Goal: Information Seeking & Learning: Learn about a topic

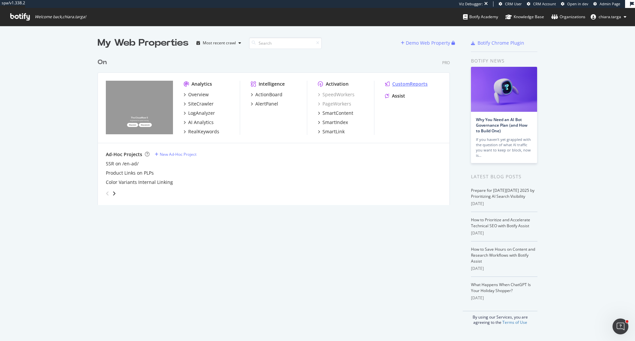
click at [404, 85] on div "CustomReports" at bounding box center [410, 84] width 35 height 7
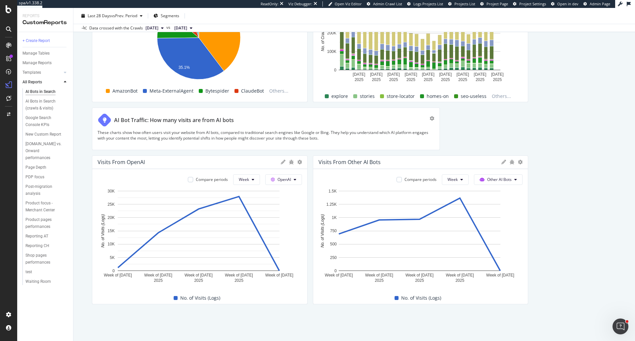
scroll to position [1413, 0]
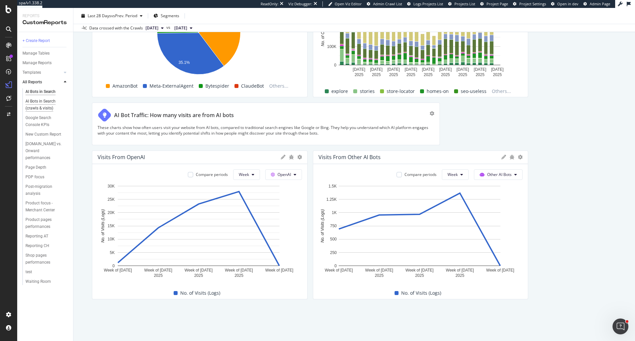
click at [44, 102] on div "AI Bots in Search (crawls & visits)" at bounding box center [44, 105] width 39 height 14
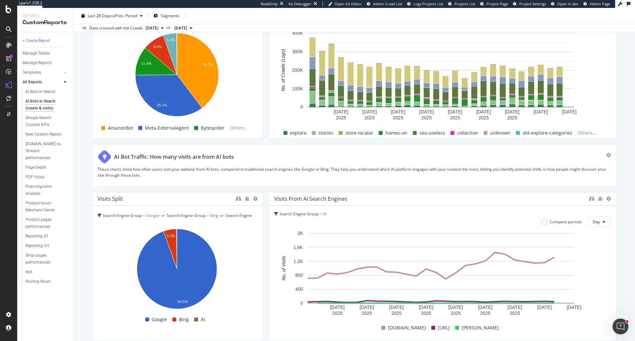
scroll to position [1070, 0]
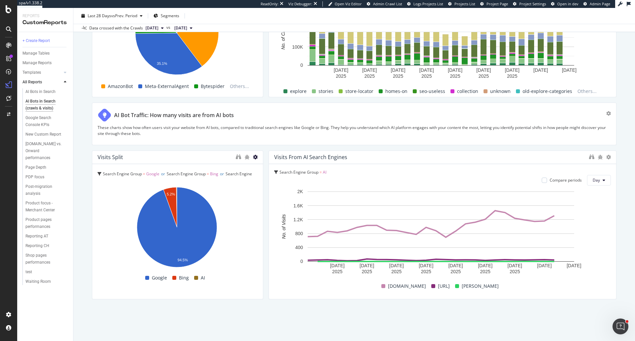
click at [254, 159] on icon at bounding box center [255, 157] width 5 height 5
click at [238, 158] on icon "binoculars" at bounding box center [238, 156] width 5 height 5
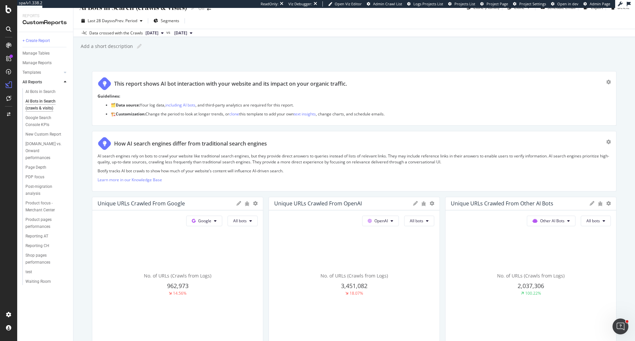
scroll to position [0, 0]
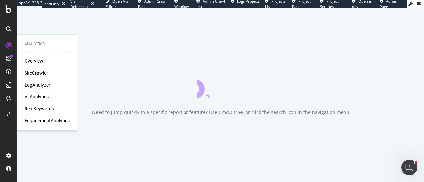
click at [41, 83] on div "LogAnalyzer" at bounding box center [37, 85] width 26 height 7
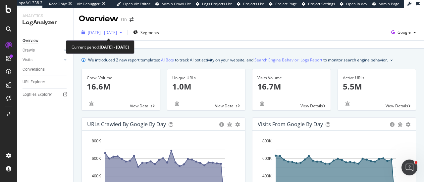
click at [101, 36] on div "2025 Sep. 7th - Oct. 6th" at bounding box center [102, 32] width 46 height 10
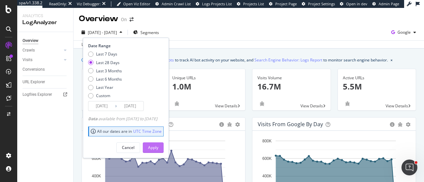
click at [163, 148] on button "Apply" at bounding box center [153, 148] width 21 height 11
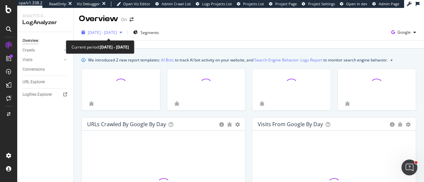
click at [114, 31] on span "2025 Sep. 9th - Oct. 6th" at bounding box center [102, 33] width 29 height 6
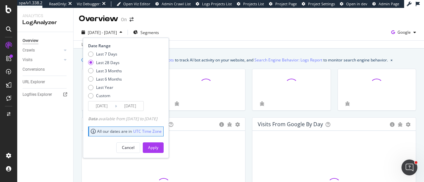
click at [112, 107] on input "2025/09/09" at bounding box center [101, 106] width 26 height 9
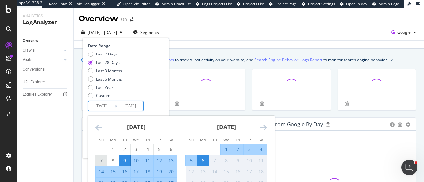
click at [101, 159] on div "7" at bounding box center [101, 161] width 11 height 7
type input "2025/09/07"
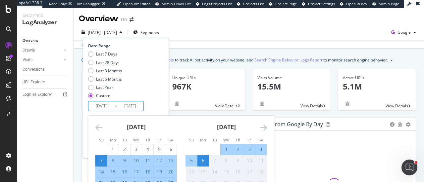
click at [152, 94] on div "Last 7 Days Last 28 Days Last 3 Months Last 6 Months Last Year Custom" at bounding box center [125, 76] width 74 height 50
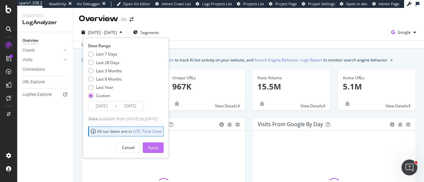
click at [158, 143] on div "Apply" at bounding box center [153, 148] width 10 height 10
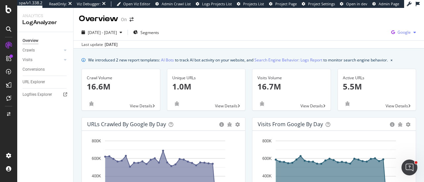
click at [397, 30] on span "Google" at bounding box center [403, 32] width 13 height 6
click at [366, 28] on span "Bing" at bounding box center [365, 26] width 24 height 6
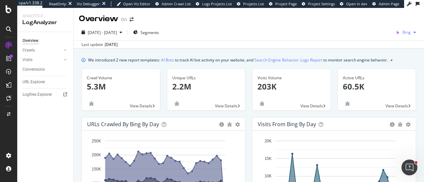
click at [402, 33] on span "Bing" at bounding box center [406, 32] width 8 height 6
click at [375, 39] on span "OpenAI" at bounding box center [370, 39] width 24 height 6
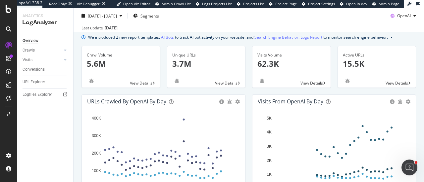
scroll to position [33, 0]
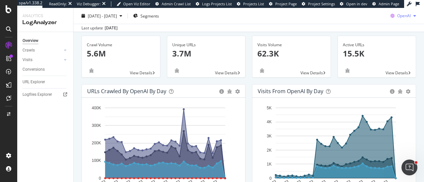
click at [400, 16] on span "OpenAI" at bounding box center [404, 16] width 14 height 6
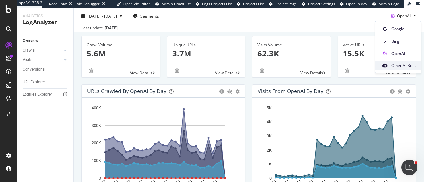
click at [386, 63] on span at bounding box center [384, 66] width 8 height 8
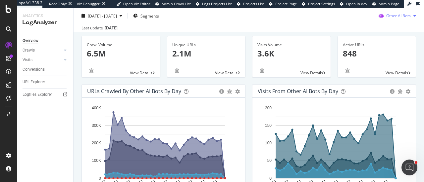
click at [376, 18] on icon "button" at bounding box center [381, 15] width 10 height 9
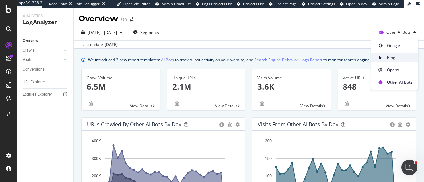
click at [389, 59] on span "Bing" at bounding box center [400, 58] width 26 height 6
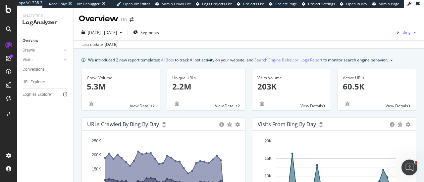
click at [402, 35] on span "Bing" at bounding box center [406, 32] width 8 height 6
click at [368, 12] on span "Google" at bounding box center [370, 14] width 24 height 6
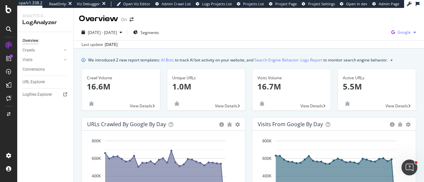
click at [391, 33] on icon "button" at bounding box center [392, 32] width 9 height 9
click at [367, 30] on div "Bing" at bounding box center [360, 27] width 46 height 10
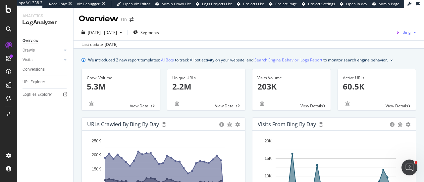
click at [393, 30] on icon "button" at bounding box center [397, 32] width 9 height 9
click at [374, 37] on span "OpenAI" at bounding box center [370, 39] width 24 height 6
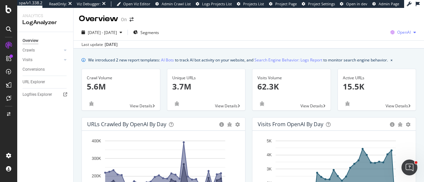
click at [400, 33] on span "OpenAI" at bounding box center [404, 32] width 14 height 6
click at [361, 53] on span "Other AI Bots" at bounding box center [364, 51] width 24 height 6
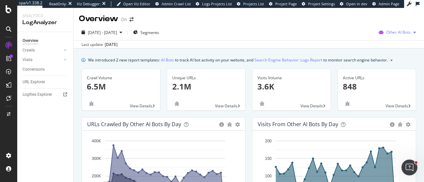
click at [386, 32] on span "Other AI Bots" at bounding box center [398, 32] width 24 height 6
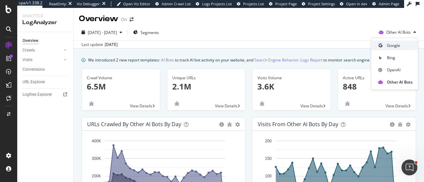
click at [391, 44] on span "Google" at bounding box center [400, 46] width 26 height 6
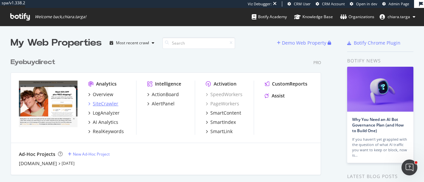
click at [111, 104] on div "SiteCrawler" at bounding box center [105, 104] width 25 height 7
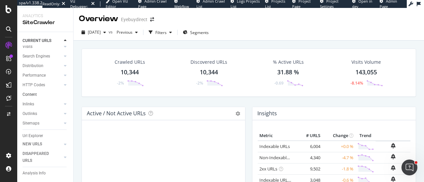
scroll to position [54, 0]
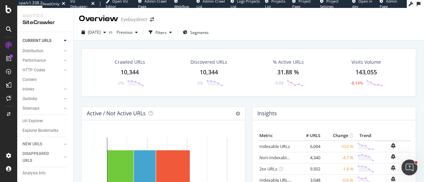
drag, startPoint x: 38, startPoint y: 116, endPoint x: 160, endPoint y: 38, distance: 144.3
click at [38, 118] on div "Url Explorer" at bounding box center [33, 121] width 21 height 7
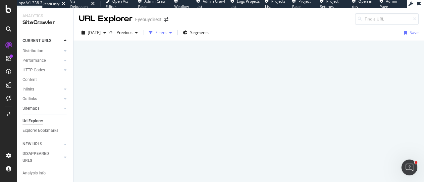
click at [166, 31] on div "Filters" at bounding box center [160, 33] width 11 height 6
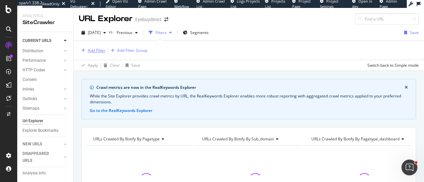
click at [97, 51] on div "Add Filter" at bounding box center [97, 51] width 18 height 6
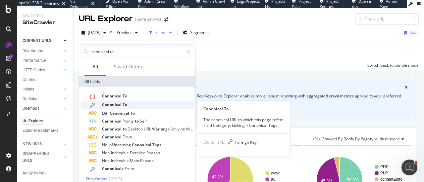
type input "canonical to"
click at [113, 104] on span "Canonical" at bounding box center [112, 105] width 21 height 6
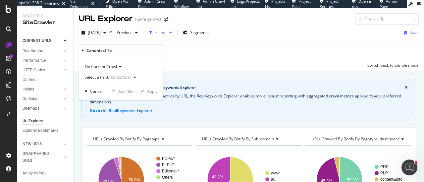
click at [118, 69] on div "On Current Crawl" at bounding box center [120, 67] width 73 height 11
click at [124, 75] on div "Select a field (mandatory)" at bounding box center [111, 77] width 54 height 10
click at [82, 50] on icon at bounding box center [83, 50] width 2 height 4
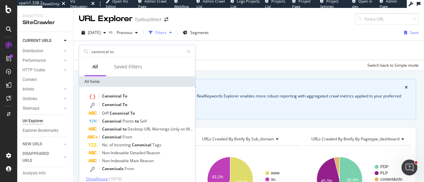
click at [105, 180] on span "Show 9 more" at bounding box center [97, 179] width 22 height 6
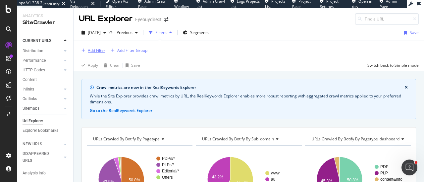
click at [93, 47] on div "Add Filter" at bounding box center [92, 50] width 26 height 7
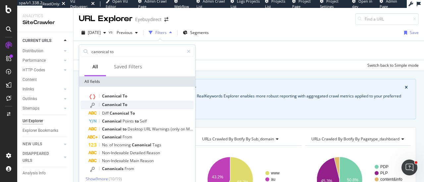
click at [124, 103] on span "To" at bounding box center [124, 105] width 5 height 6
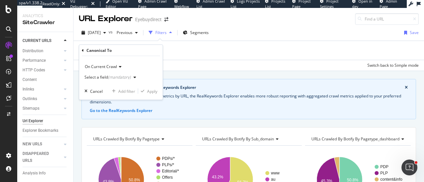
click at [112, 67] on span "On Current Crawl" at bounding box center [101, 67] width 32 height 6
click at [116, 77] on div "(mandatory)" at bounding box center [119, 77] width 23 height 6
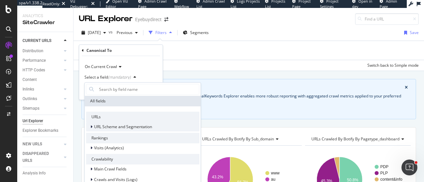
click at [112, 128] on span "URL Scheme and Segmentation" at bounding box center [123, 127] width 58 height 6
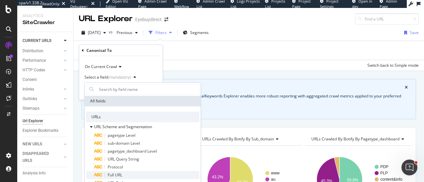
click at [124, 174] on div "Full URL" at bounding box center [146, 175] width 105 height 8
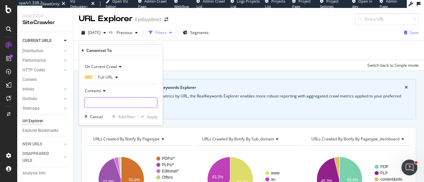
click at [111, 103] on input "text" at bounding box center [121, 103] width 72 height 11
paste input "https://www.eyebuydirect.comhttps://www.eyebuydirect.com/brands"
type input "https://www.eyebuydirect.comhttps://www.eyebuydirect.com/brands"
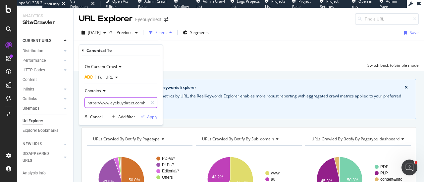
click at [104, 102] on input "https://www.eyebuydirect.comhttps://www.eyebuydirect.com/brands" at bounding box center [116, 103] width 63 height 11
paste input ".comhttps://"
type input ".comhttps://"
click at [154, 116] on div "Apply" at bounding box center [152, 117] width 10 height 6
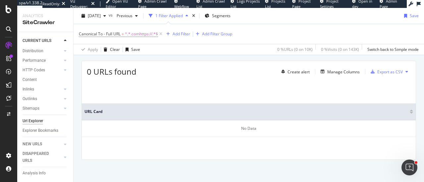
scroll to position [161, 0]
click at [140, 36] on span "^.*.comhttps://.*$" at bounding box center [141, 33] width 33 height 9
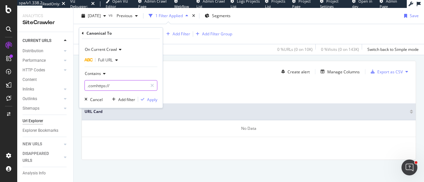
click at [115, 84] on input ".comhttps://" at bounding box center [116, 85] width 63 height 11
click at [105, 87] on input ".comhttps://" at bounding box center [116, 85] width 63 height 11
click at [32, 118] on div "Url Explorer" at bounding box center [33, 121] width 21 height 7
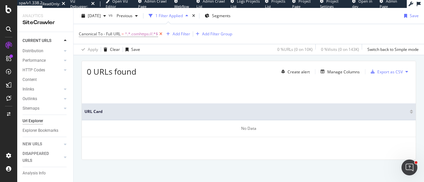
click at [162, 33] on icon at bounding box center [161, 34] width 6 height 7
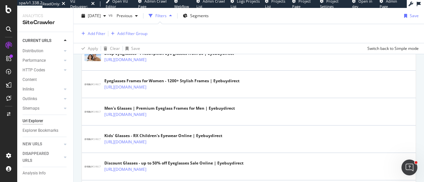
scroll to position [93, 0]
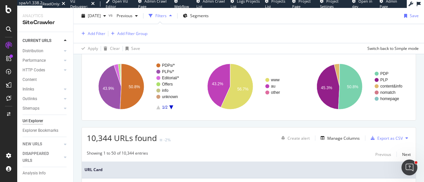
click at [105, 39] on div "Add Filter Add Filter Group" at bounding box center [249, 33] width 340 height 19
click at [103, 35] on div "Add Filter" at bounding box center [97, 34] width 18 height 6
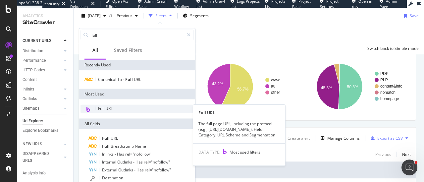
type input "full"
click at [131, 107] on div "Full URL" at bounding box center [136, 109] width 113 height 9
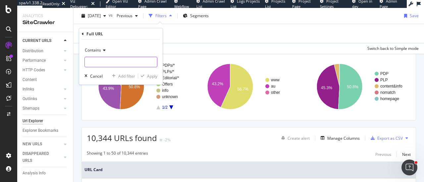
click at [102, 61] on input "text" at bounding box center [121, 62] width 72 height 11
paste input "[URL][DOMAIN_NAME]"
type input "[URL][DOMAIN_NAME]"
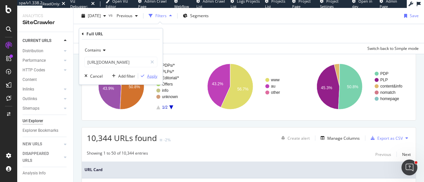
click at [156, 74] on div "Apply" at bounding box center [152, 76] width 10 height 6
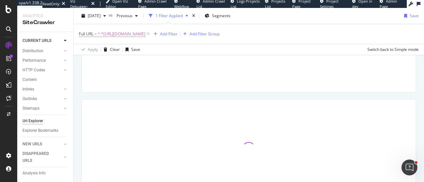
scroll to position [161, 0]
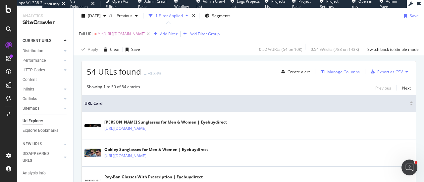
click at [351, 72] on div "Manage Columns" at bounding box center [343, 72] width 32 height 6
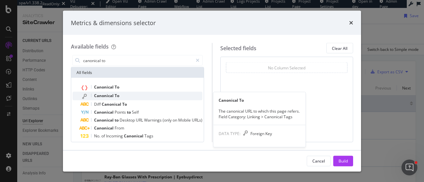
type input "canonical to"
click at [131, 94] on div "Canonical To" at bounding box center [141, 96] width 122 height 9
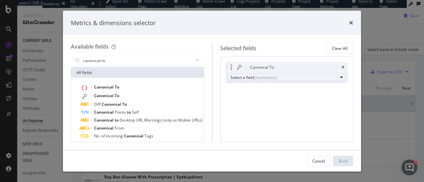
click at [277, 78] on div "(mandatory)" at bounding box center [265, 77] width 23 height 6
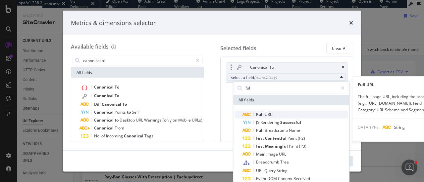
type input "ful"
click at [284, 114] on span "Full URL" at bounding box center [294, 115] width 105 height 8
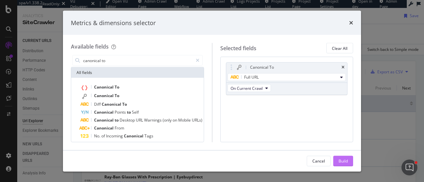
click at [345, 157] on div "Build" at bounding box center [342, 161] width 9 height 10
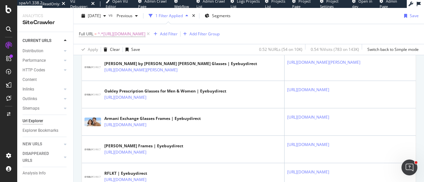
scroll to position [359, 0]
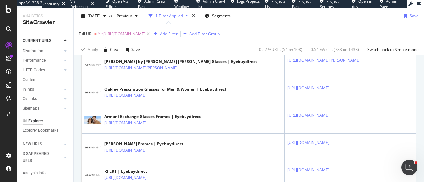
click at [112, 34] on span "^.*https://www.eyebuydirect.com/brands.*$" at bounding box center [122, 33] width 48 height 9
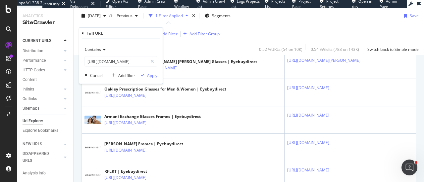
click at [97, 52] on span "Contains" at bounding box center [93, 50] width 16 height 6
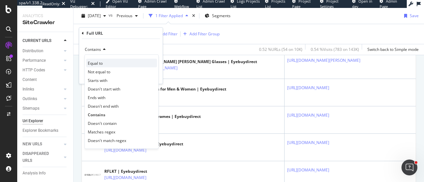
click at [98, 61] on span "Equal to" at bounding box center [95, 63] width 15 height 6
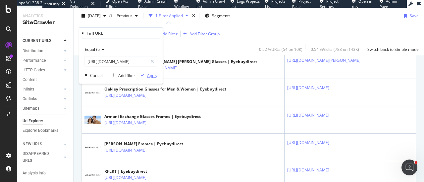
click at [148, 74] on div "Apply" at bounding box center [152, 75] width 10 height 6
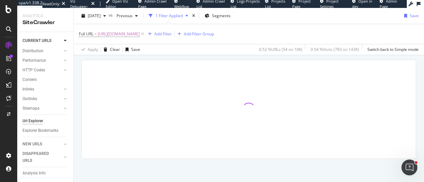
scroll to position [161, 0]
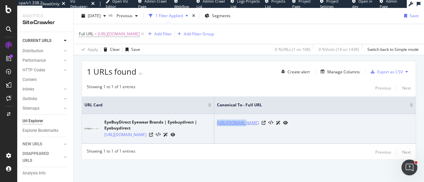
drag, startPoint x: 215, startPoint y: 123, endPoint x: 243, endPoint y: 122, distance: 27.8
click at [243, 122] on td "[URL][DOMAIN_NAME]" at bounding box center [314, 129] width 201 height 30
drag, startPoint x: 267, startPoint y: 117, endPoint x: 281, endPoint y: 122, distance: 14.9
click at [281, 122] on td "[URL][DOMAIN_NAME]" at bounding box center [314, 129] width 201 height 30
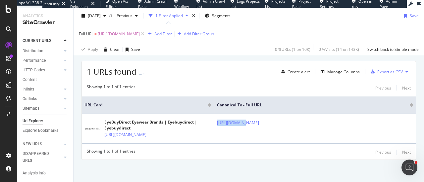
copy link "omhttp"
click at [172, 37] on div "Add Filter" at bounding box center [158, 33] width 26 height 7
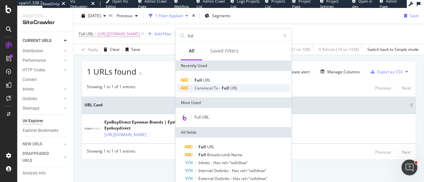
click at [217, 91] on div "Canonical To - Full URL" at bounding box center [233, 88] width 113 height 8
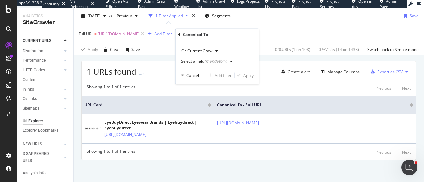
click at [208, 62] on div "(mandatory)" at bounding box center [215, 62] width 23 height 6
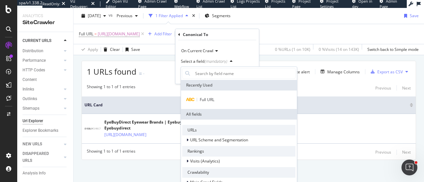
click at [211, 95] on div "Full URL" at bounding box center [239, 100] width 116 height 19
click at [211, 99] on span "Full URL" at bounding box center [207, 100] width 15 height 6
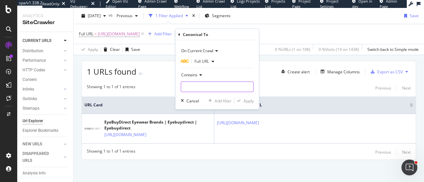
click at [204, 91] on input "text" at bounding box center [217, 87] width 72 height 11
paste input "omhttp"
click at [184, 87] on input "omhttp" at bounding box center [212, 87] width 63 height 11
type input "comhttp"
click at [245, 100] on div "Apply" at bounding box center [248, 101] width 10 height 6
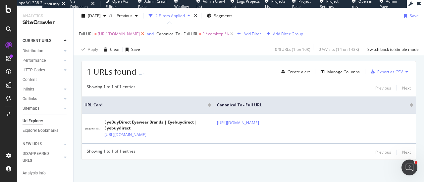
click at [145, 33] on icon at bounding box center [143, 34] width 6 height 7
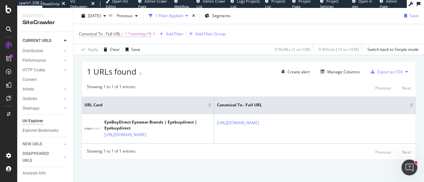
click at [144, 35] on span "^.*comhttp.*$" at bounding box center [138, 33] width 26 height 9
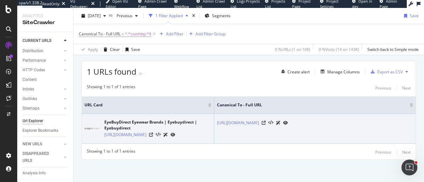
drag, startPoint x: 216, startPoint y: 123, endPoint x: 344, endPoint y: 122, distance: 128.1
click at [344, 122] on td "[URL][DOMAIN_NAME]" at bounding box center [314, 129] width 201 height 30
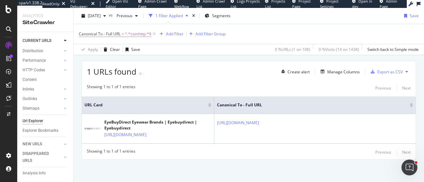
copy link "[URL][DOMAIN_NAME]"
click at [136, 37] on span "^.*comhttp.*$" at bounding box center [138, 33] width 26 height 9
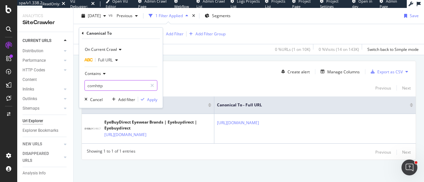
click at [103, 86] on input "comhttp" at bounding box center [116, 85] width 63 height 11
paste input "[URL][DOMAIN_NAME]"
type input "[URL][DOMAIN_NAME]"
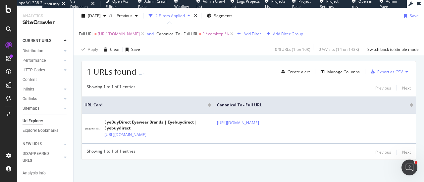
click at [225, 75] on div "1 URLs found - Create alert Manage Columns Export as CSV" at bounding box center [249, 69] width 334 height 16
click at [145, 33] on icon at bounding box center [143, 34] width 6 height 7
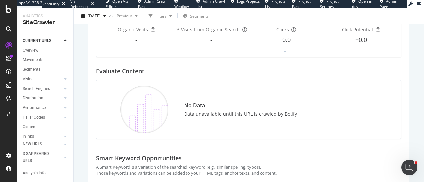
scroll to position [191, 0]
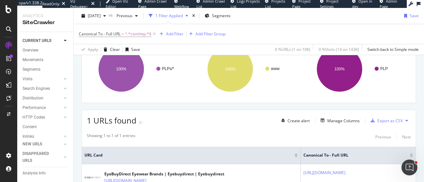
scroll to position [161, 0]
